Goal: Information Seeking & Learning: Learn about a topic

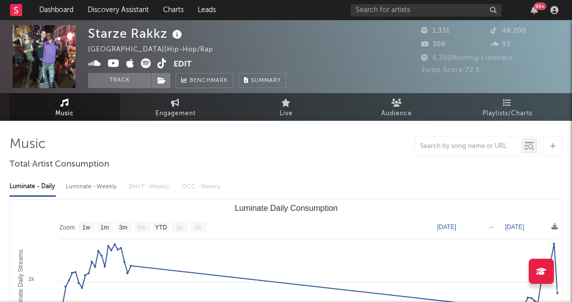
select select "1w"
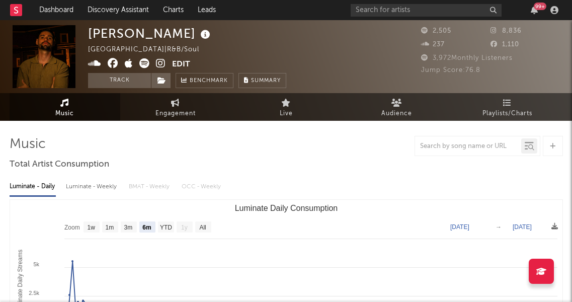
select select "6m"
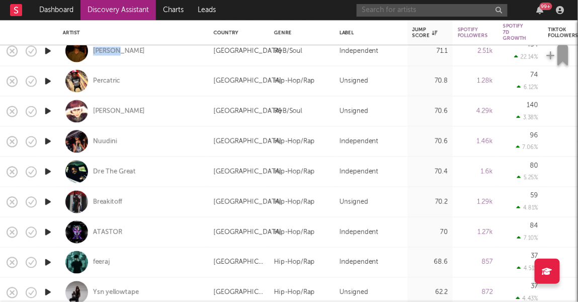
click at [390, 10] on input "text" at bounding box center [432, 10] width 151 height 13
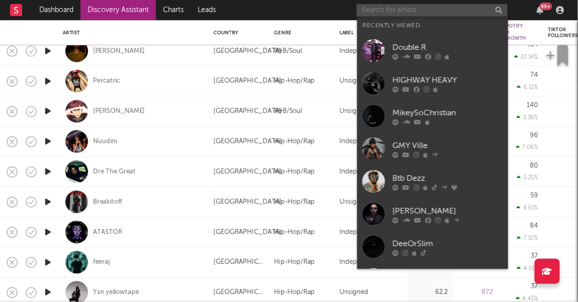
paste input "DoubleBackam"
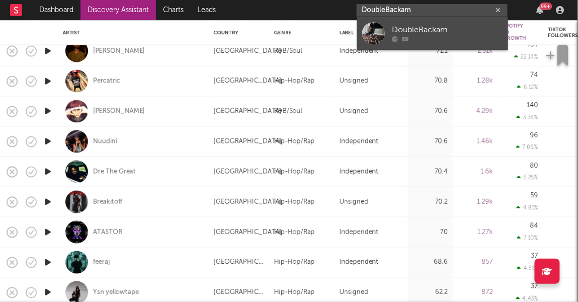
type input "DoubleBackam"
click at [426, 26] on div "DoubleBackam" at bounding box center [448, 30] width 111 height 12
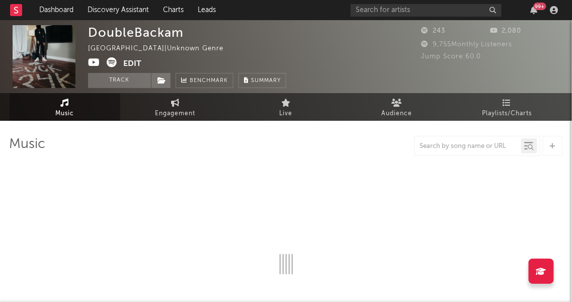
select select "1w"
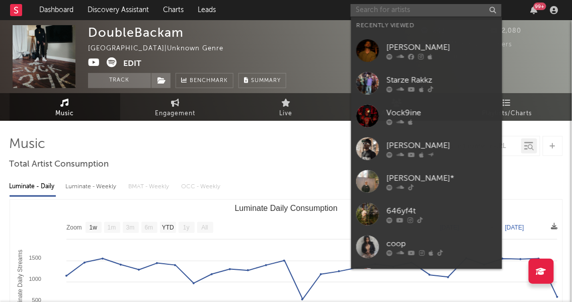
click at [435, 9] on input "text" at bounding box center [426, 10] width 151 height 13
paste input "[PERSON_NAME]"
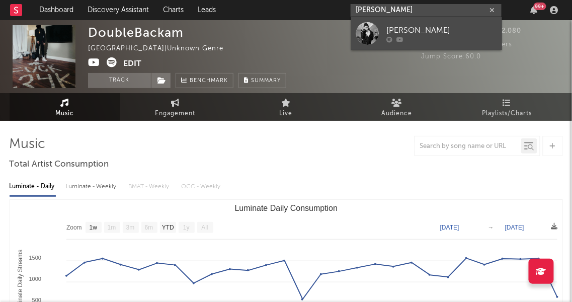
type input "[PERSON_NAME]"
click at [410, 25] on div "[PERSON_NAME]" at bounding box center [442, 30] width 111 height 12
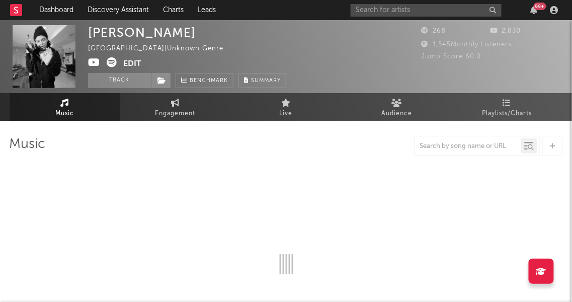
select select "1w"
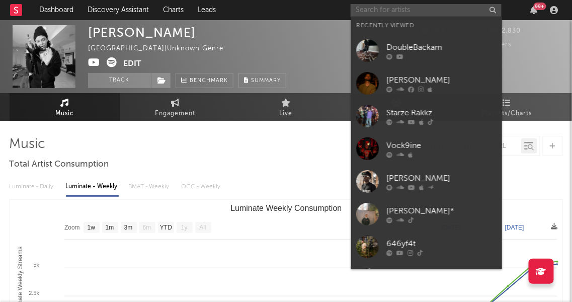
click at [378, 9] on input "text" at bounding box center [426, 10] width 151 height 13
paste input "1oneam)"
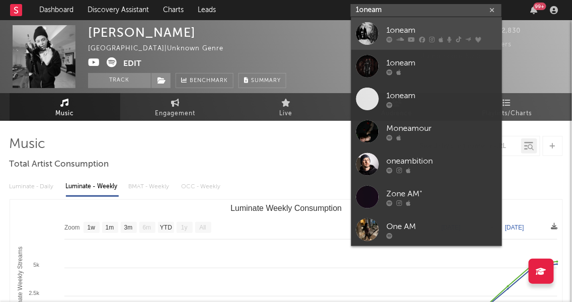
type input "1oneam"
click at [396, 29] on div "1oneam" at bounding box center [442, 30] width 111 height 12
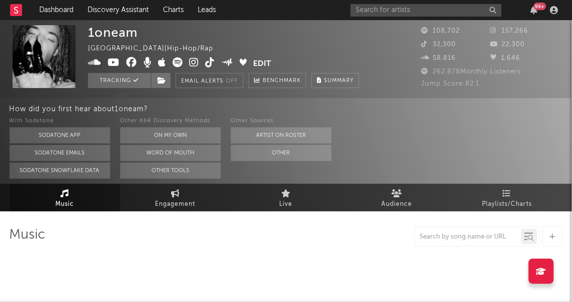
select select "6m"
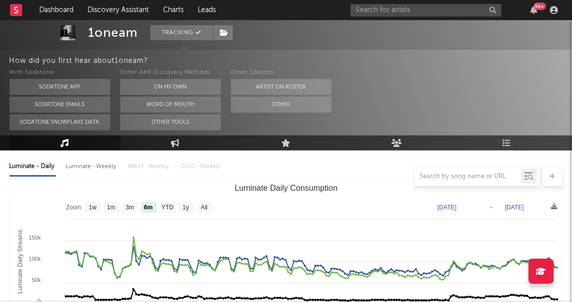
scroll to position [109, 0]
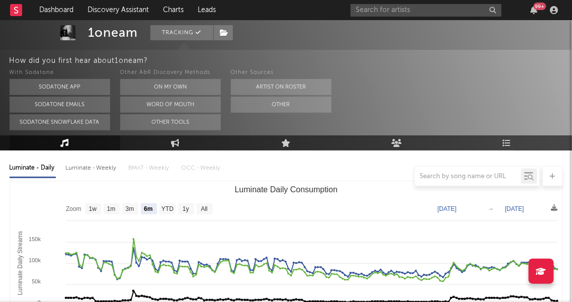
click at [98, 165] on div "Luminate - Weekly" at bounding box center [92, 168] width 53 height 17
select select "6m"
